Goal: Information Seeking & Learning: Check status

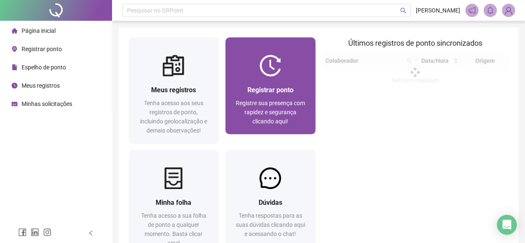
click at [286, 112] on span "Registre sua presença com rapidez e segurança clicando aqui!" at bounding box center [270, 112] width 69 height 25
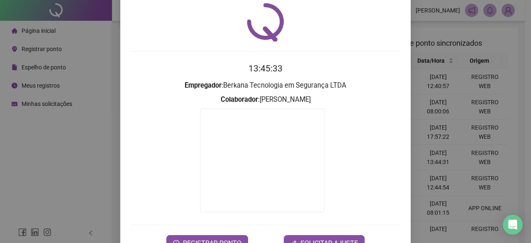
scroll to position [53, 0]
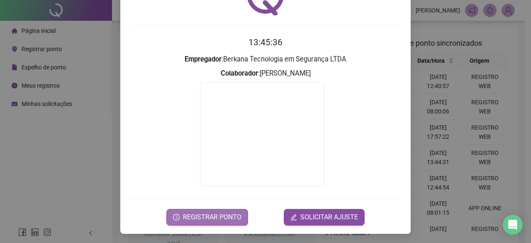
click at [219, 214] on span "REGISTRAR PONTO" at bounding box center [212, 217] width 59 height 10
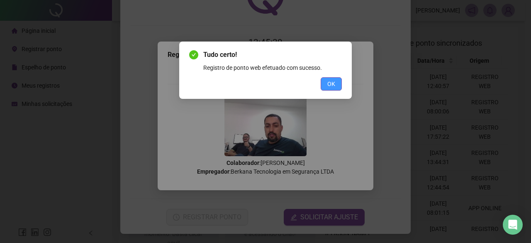
click at [340, 77] on button "OK" at bounding box center [331, 83] width 21 height 13
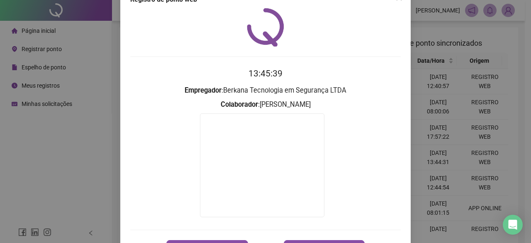
scroll to position [0, 0]
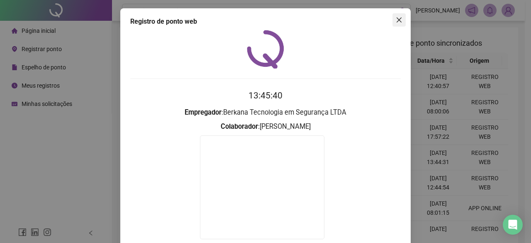
click at [396, 21] on icon "close" at bounding box center [399, 20] width 7 height 7
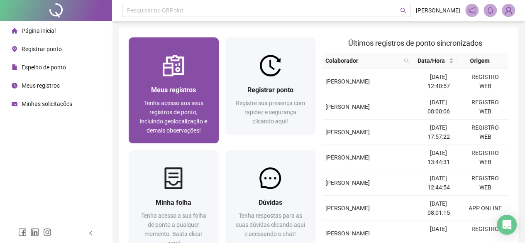
click at [175, 98] on div "Meus registros Tenha acesso aos seus registros de ponto, incluindo geolocalizaç…" at bounding box center [174, 110] width 70 height 50
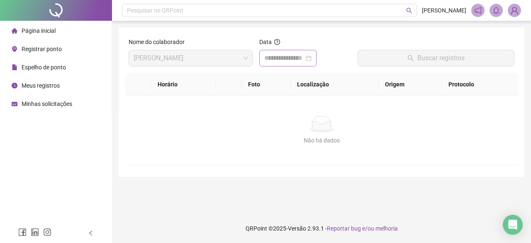
click at [312, 62] on div at bounding box center [287, 58] width 47 height 10
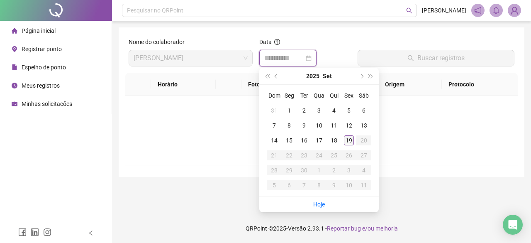
type input "**********"
click at [349, 138] on div "19" at bounding box center [349, 140] width 10 height 10
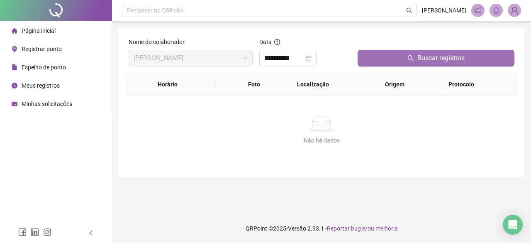
click at [433, 64] on button "Buscar registros" at bounding box center [436, 58] width 157 height 17
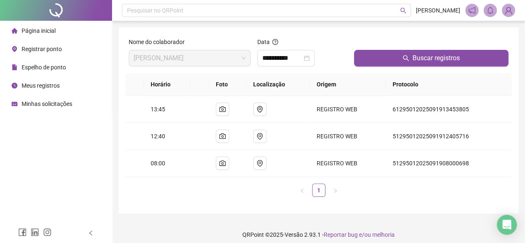
click at [507, 13] on img at bounding box center [508, 10] width 12 height 12
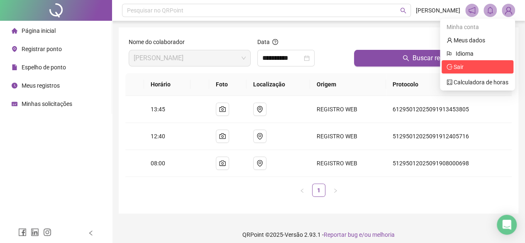
click at [460, 67] on span "Sair" at bounding box center [459, 67] width 10 height 7
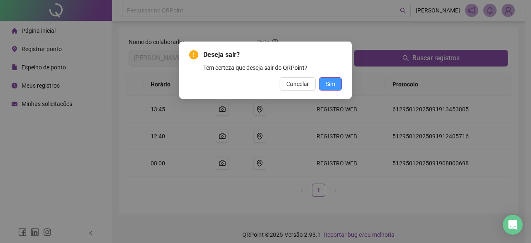
click at [340, 88] on button "Sim" at bounding box center [330, 83] width 23 height 13
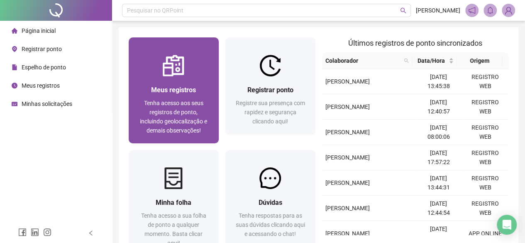
click at [190, 101] on span "Tenha acesso aos seus registros de ponto, incluindo geolocalização e demais obs…" at bounding box center [173, 117] width 67 height 34
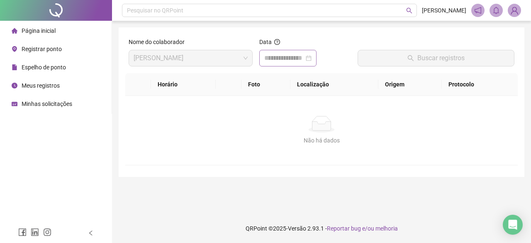
click at [312, 58] on div at bounding box center [287, 58] width 47 height 10
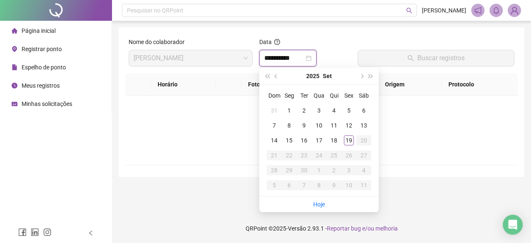
type input "**********"
click at [351, 144] on div "19" at bounding box center [349, 140] width 10 height 10
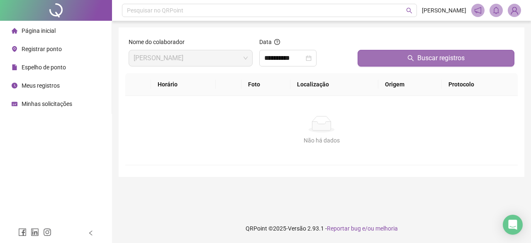
click at [403, 64] on button "Buscar registros" at bounding box center [436, 58] width 157 height 17
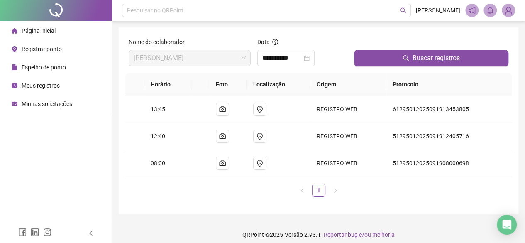
click at [51, 34] on span "Página inicial" at bounding box center [39, 30] width 34 height 7
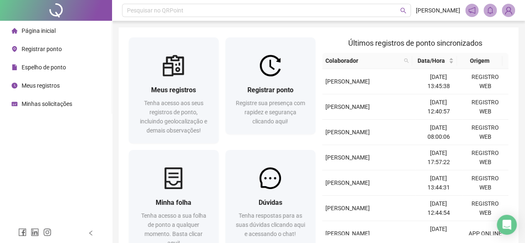
drag, startPoint x: 44, startPoint y: 68, endPoint x: 53, endPoint y: 71, distance: 10.1
click at [44, 68] on span "Espelho de ponto" at bounding box center [44, 67] width 44 height 7
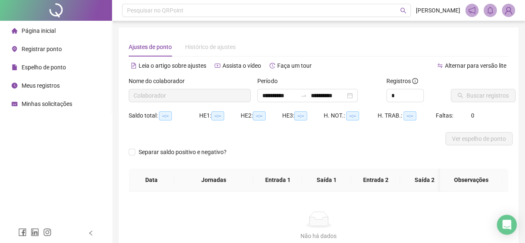
type input "**********"
click at [489, 97] on span "Buscar registros" at bounding box center [488, 95] width 42 height 9
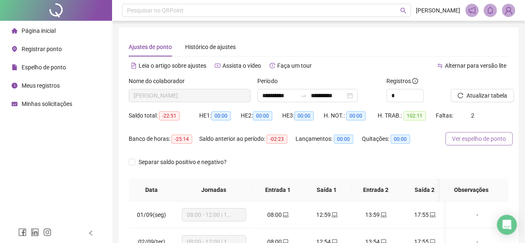
click at [485, 140] on span "Ver espelho de ponto" at bounding box center [479, 138] width 54 height 9
click at [508, 12] on img at bounding box center [508, 10] width 12 height 12
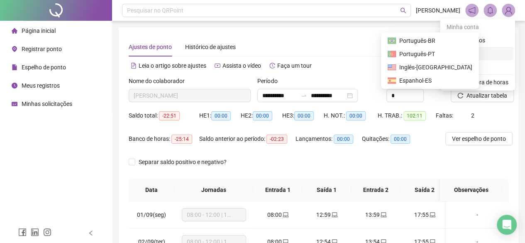
click at [464, 59] on div "Idioma" at bounding box center [478, 53] width 72 height 13
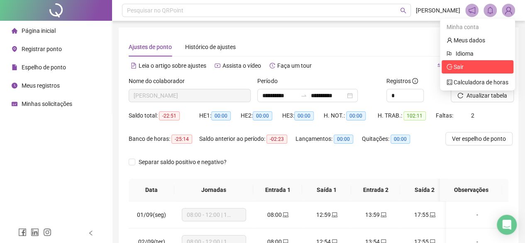
click at [463, 67] on span "Sair" at bounding box center [459, 67] width 10 height 7
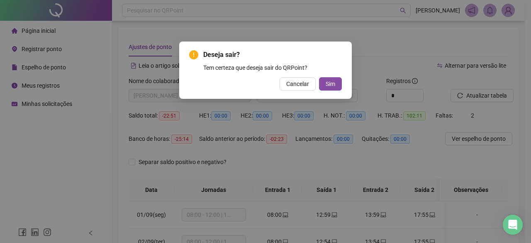
click at [329, 92] on div "Deseja sair? Tem certeza que deseja sair do QRPoint? Cancelar Sim" at bounding box center [265, 70] width 173 height 57
click at [332, 82] on span "Sim" at bounding box center [331, 83] width 10 height 9
